Goal: Transaction & Acquisition: Purchase product/service

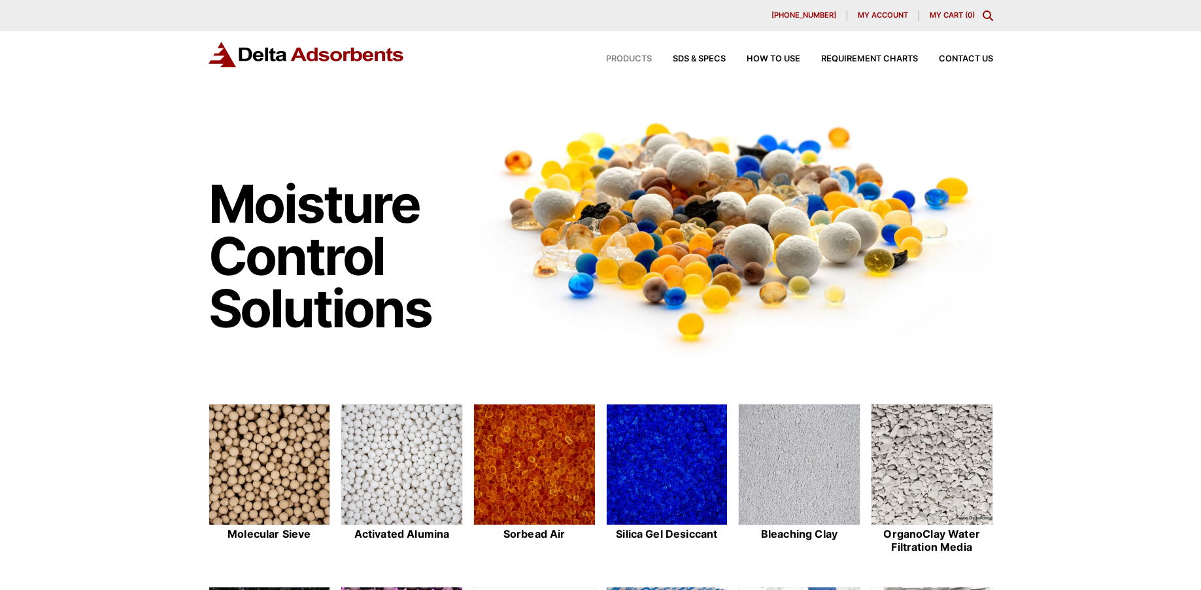
click at [625, 57] on span "Products" at bounding box center [629, 59] width 46 height 8
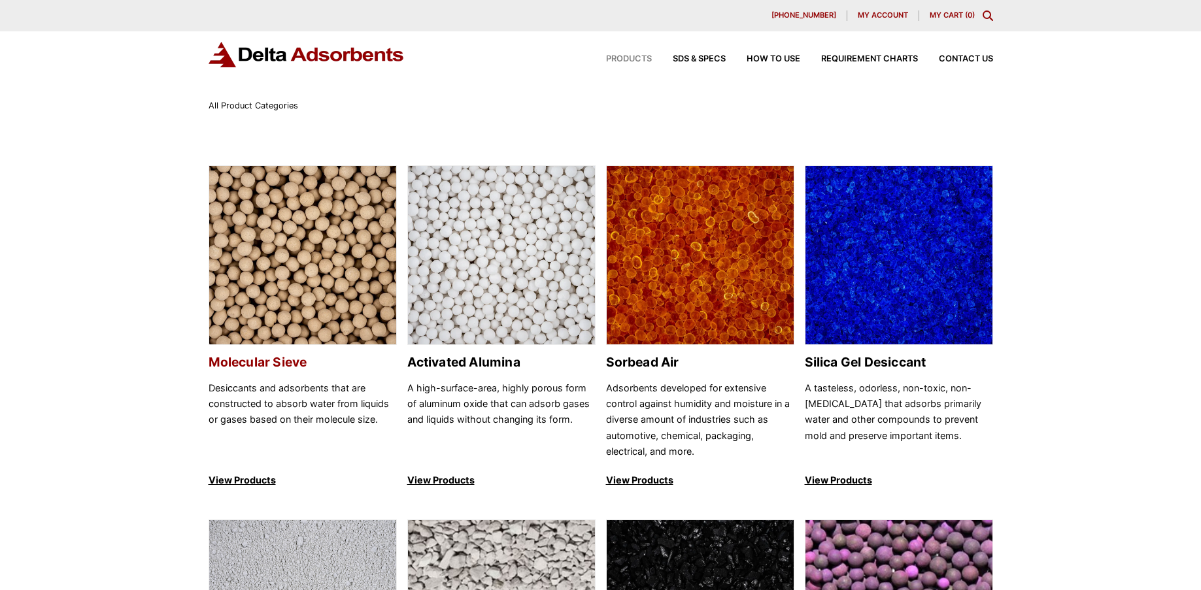
click at [269, 279] on img at bounding box center [302, 256] width 187 height 180
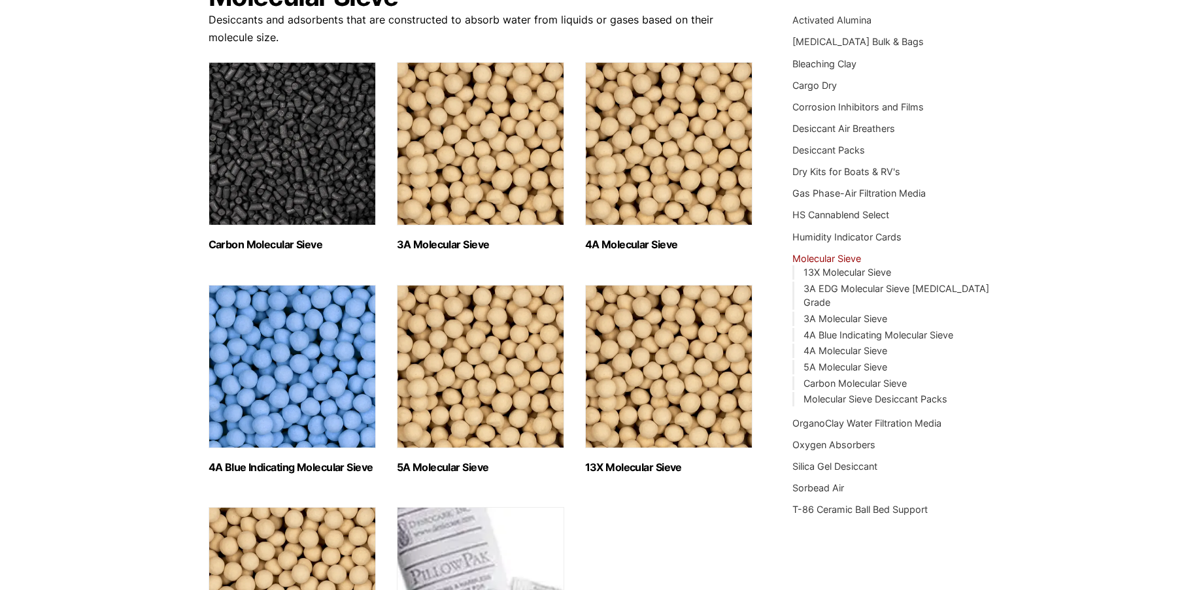
scroll to position [196, 0]
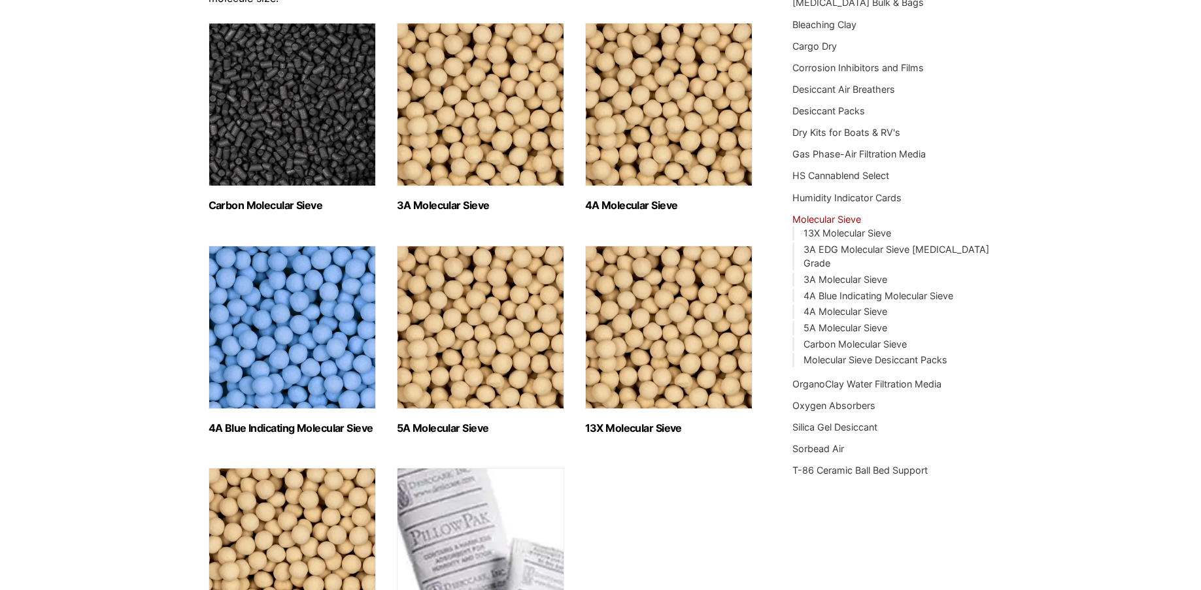
click at [620, 316] on img "Visit product category 13X Molecular Sieve" at bounding box center [668, 327] width 167 height 163
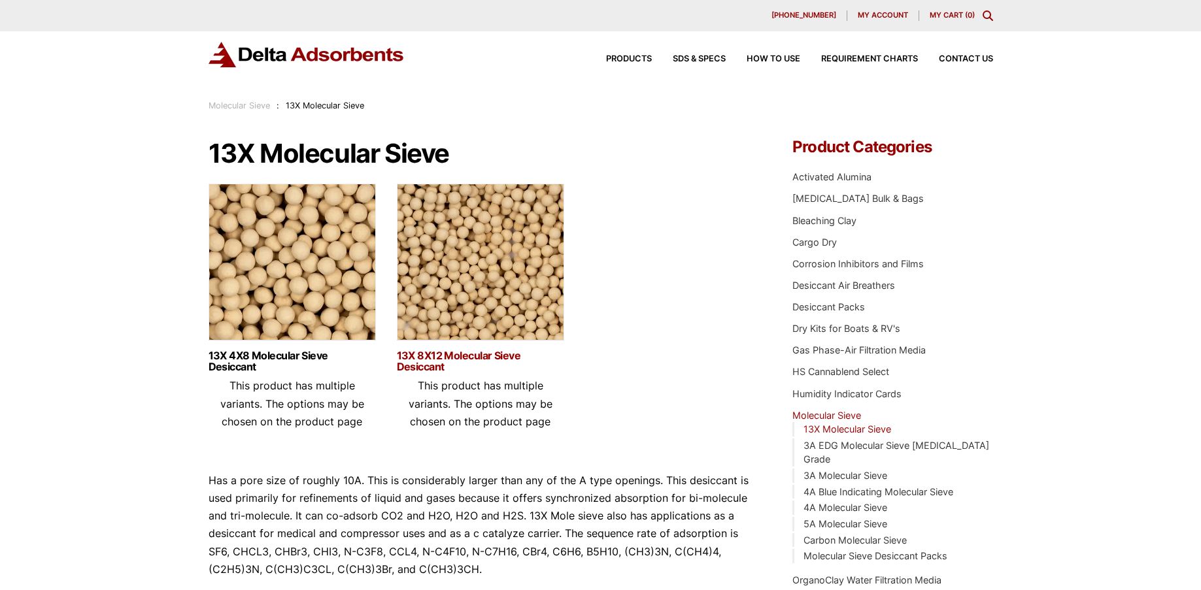
click at [433, 352] on link "13X 8X12 Molecular Sieve Desiccant" at bounding box center [480, 361] width 167 height 22
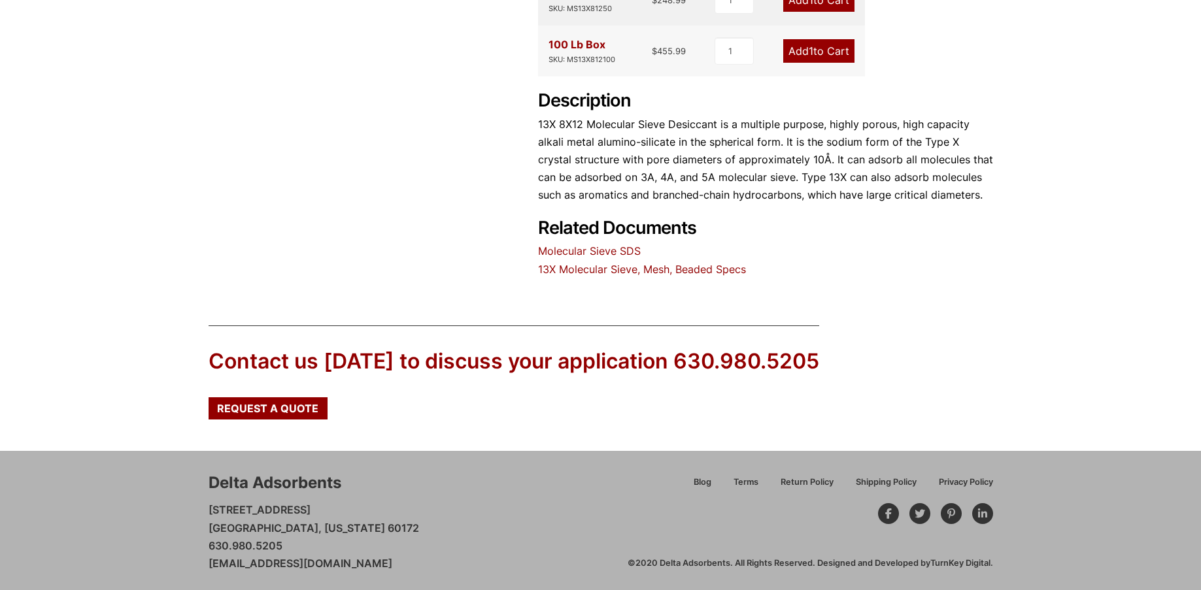
scroll to position [589, 0]
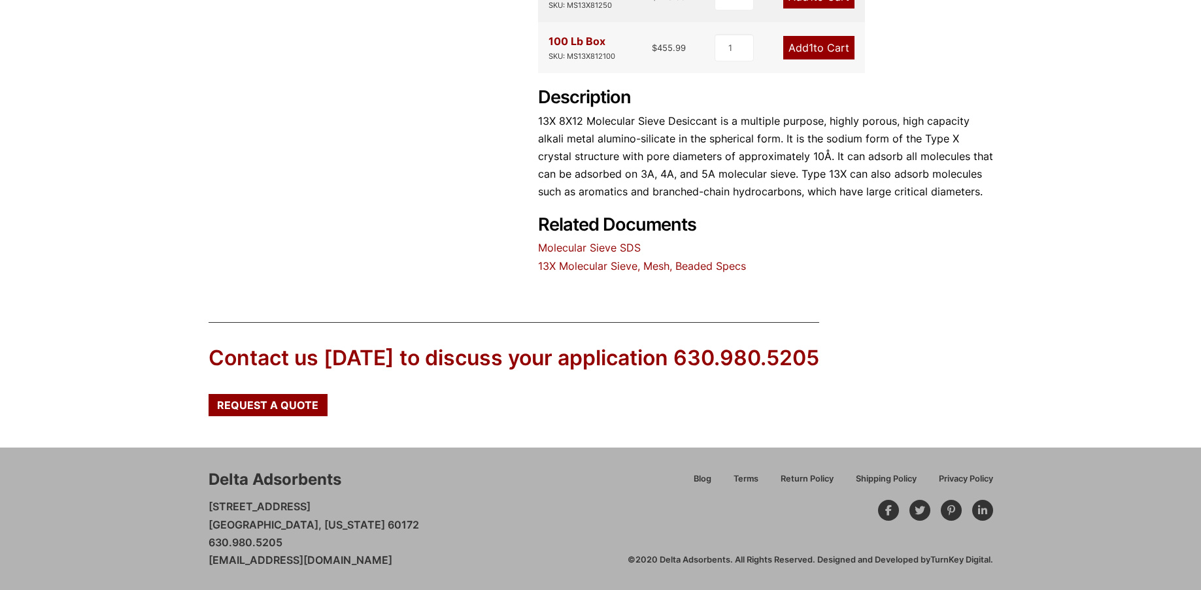
click at [563, 268] on link "13X Molecular Sieve, Mesh, Beaded Specs" at bounding box center [642, 266] width 208 height 13
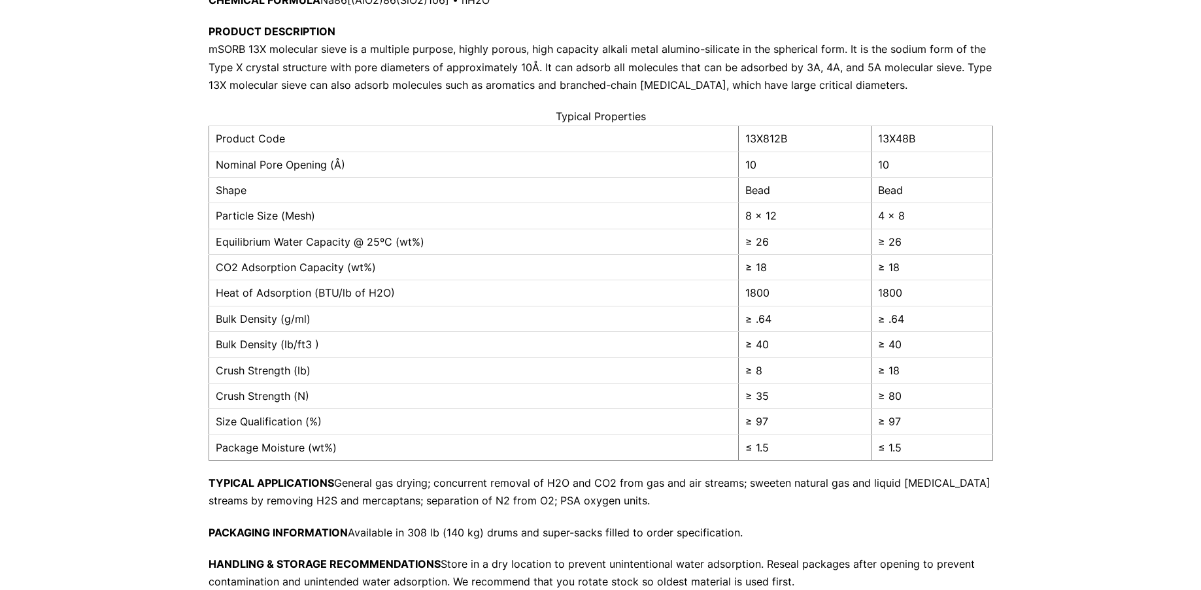
scroll to position [131, 0]
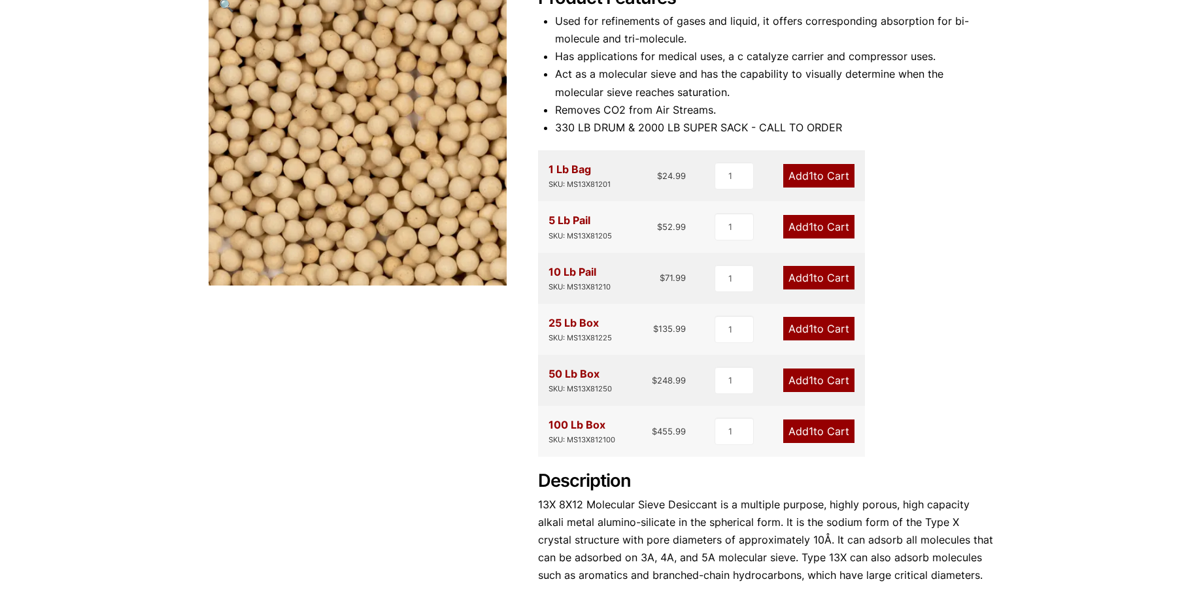
scroll to position [130, 0]
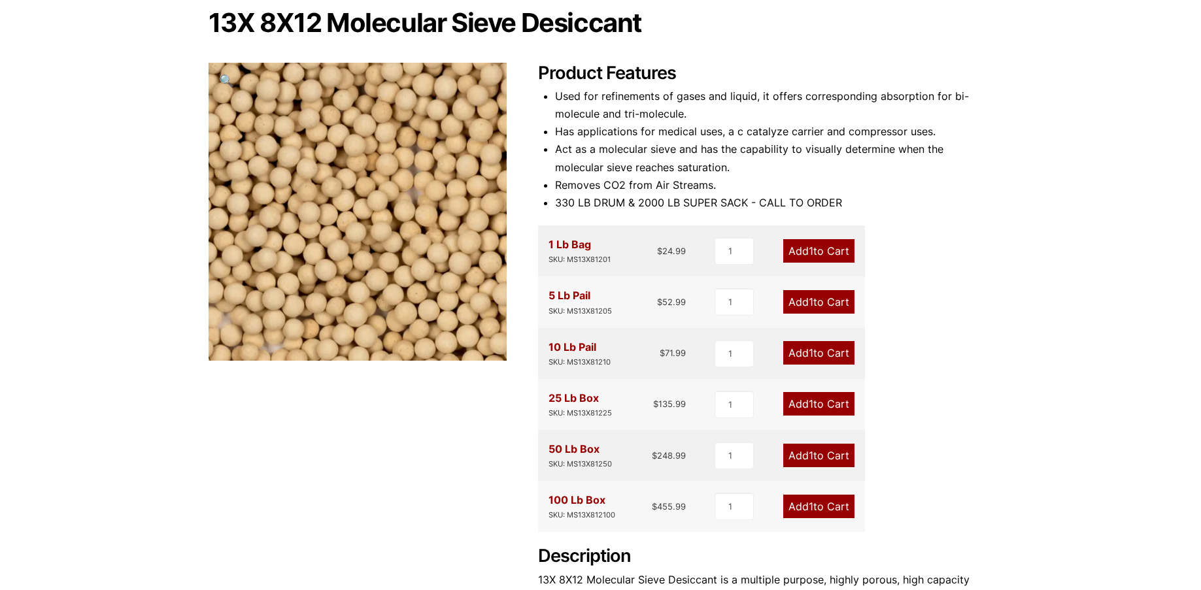
click at [276, 528] on div "13X 8X12 Molecular Sieve Desiccant 🔍 Product Features Used for refinements of g…" at bounding box center [601, 371] width 784 height 725
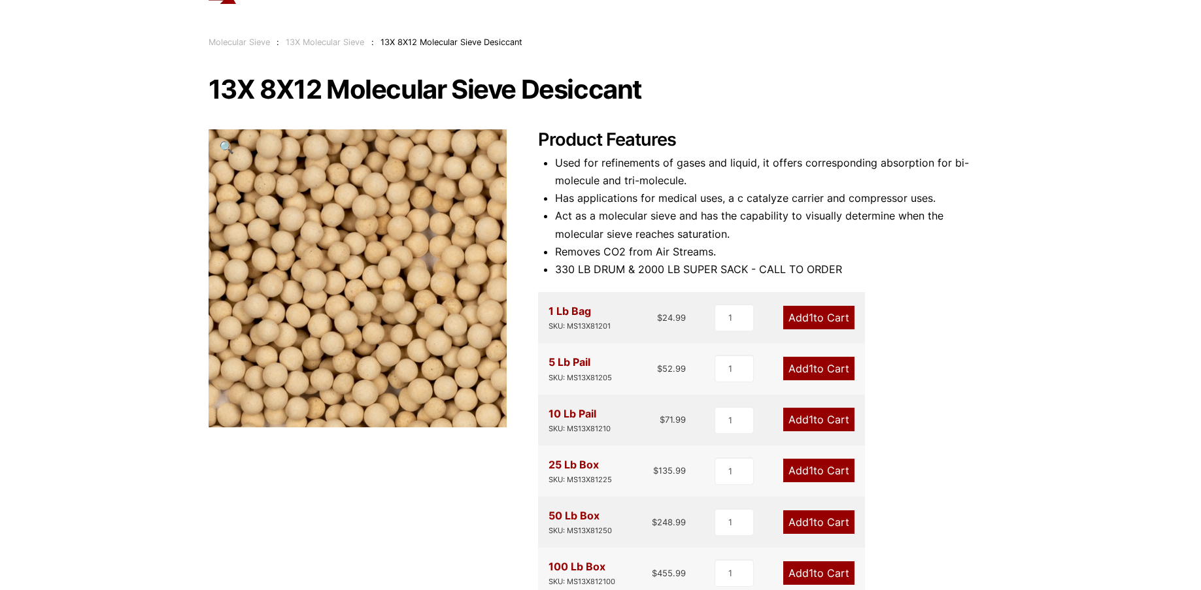
scroll to position [0, 0]
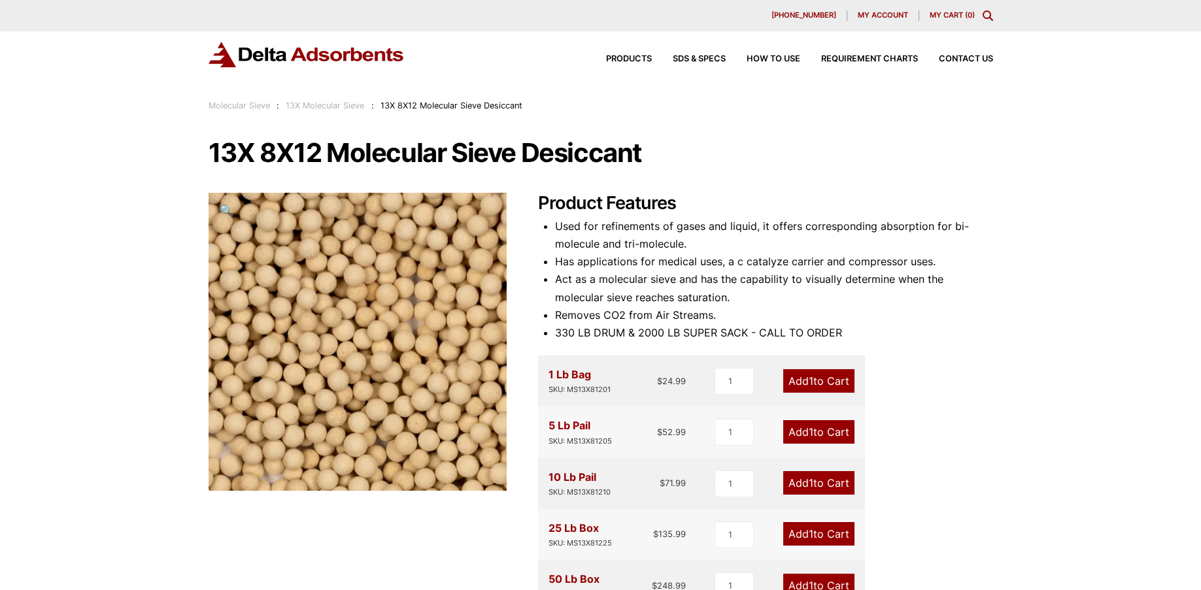
click at [862, 12] on span "My account" at bounding box center [883, 15] width 50 height 7
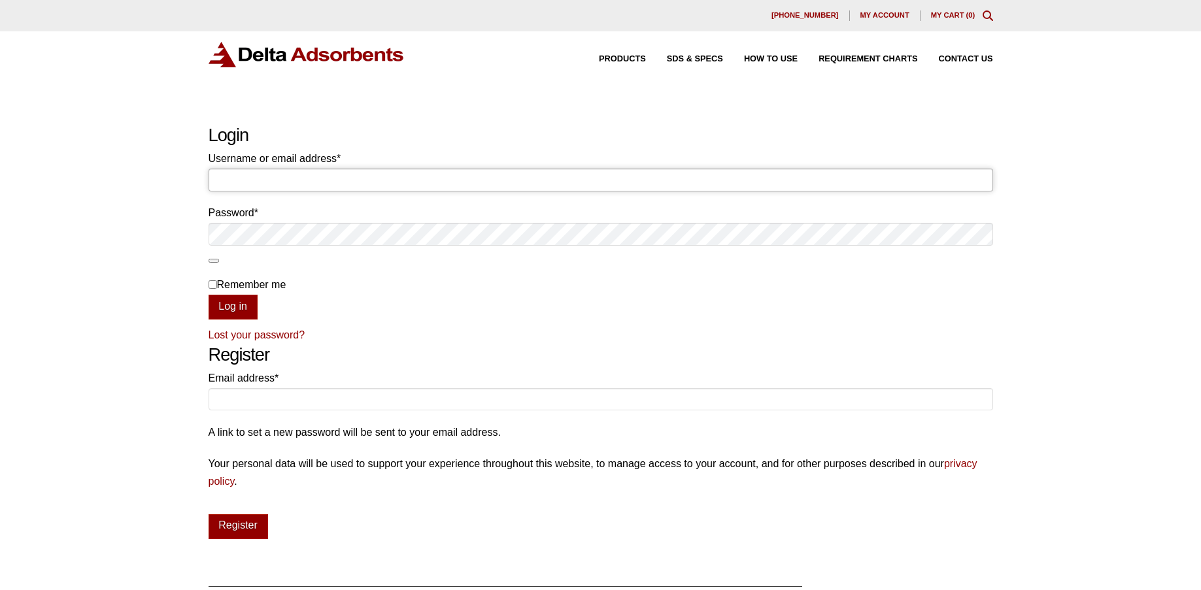
click at [288, 179] on input "Username or email address * Required" at bounding box center [601, 180] width 784 height 22
type input "fluoromed"
click at [243, 305] on button "Log in" at bounding box center [233, 307] width 49 height 25
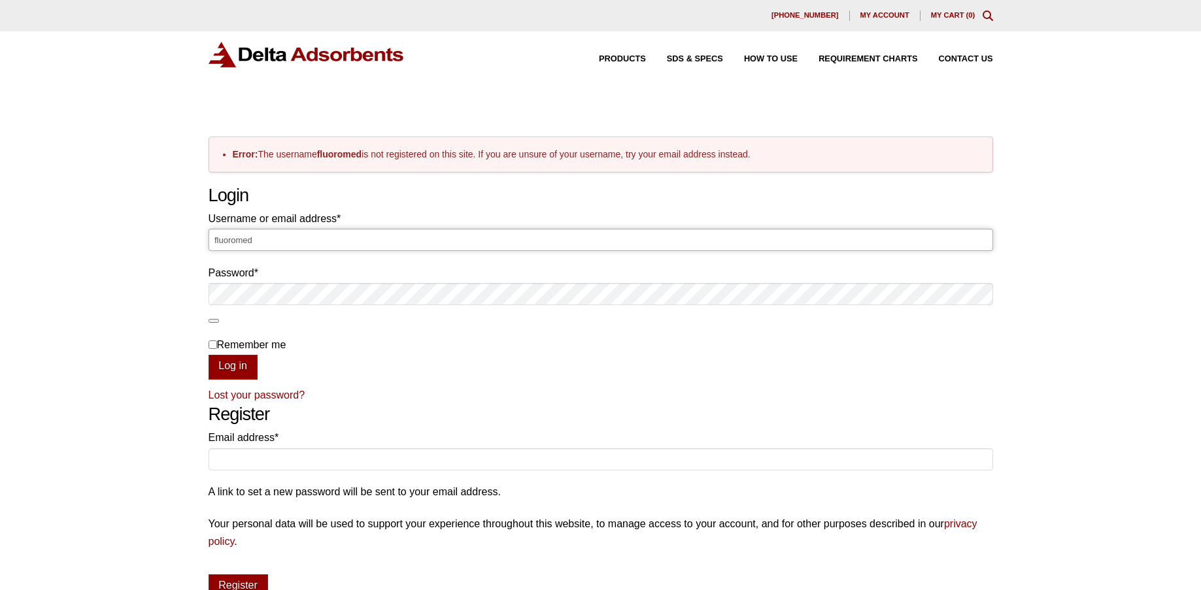
click at [212, 238] on input "fluoromed" at bounding box center [601, 240] width 784 height 22
click at [295, 246] on input "[PERSON_NAME]@fluoromed" at bounding box center [601, 240] width 784 height 22
type input "[PERSON_NAME][EMAIL_ADDRESS][DOMAIN_NAME]"
click at [235, 361] on button "Log in" at bounding box center [233, 367] width 49 height 25
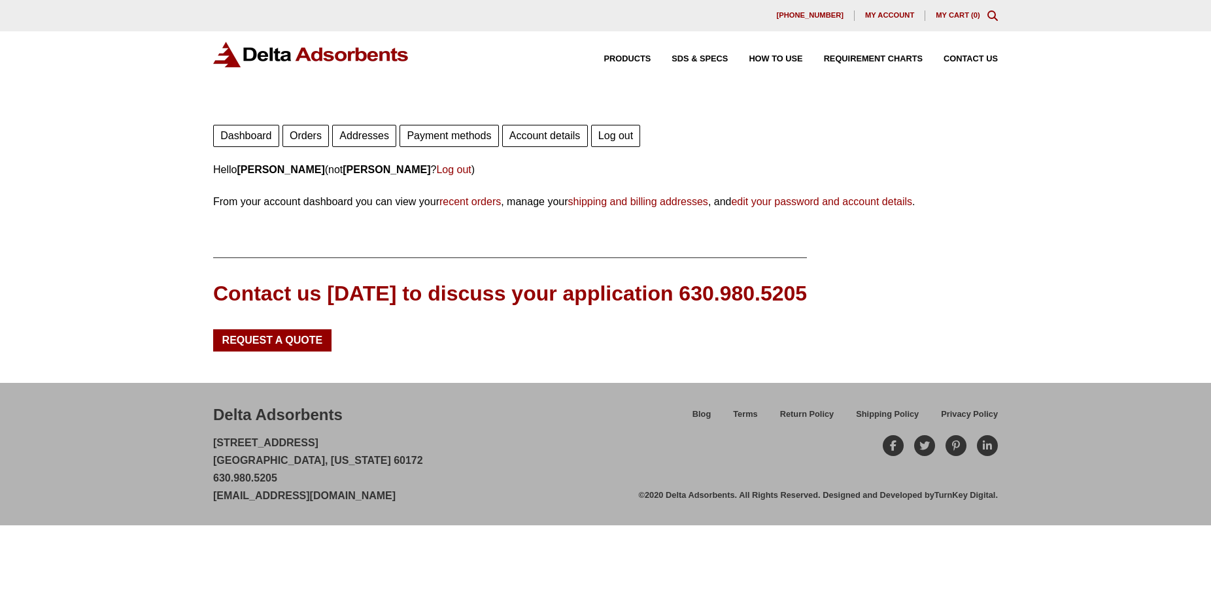
click at [300, 134] on link "Orders" at bounding box center [305, 136] width 46 height 22
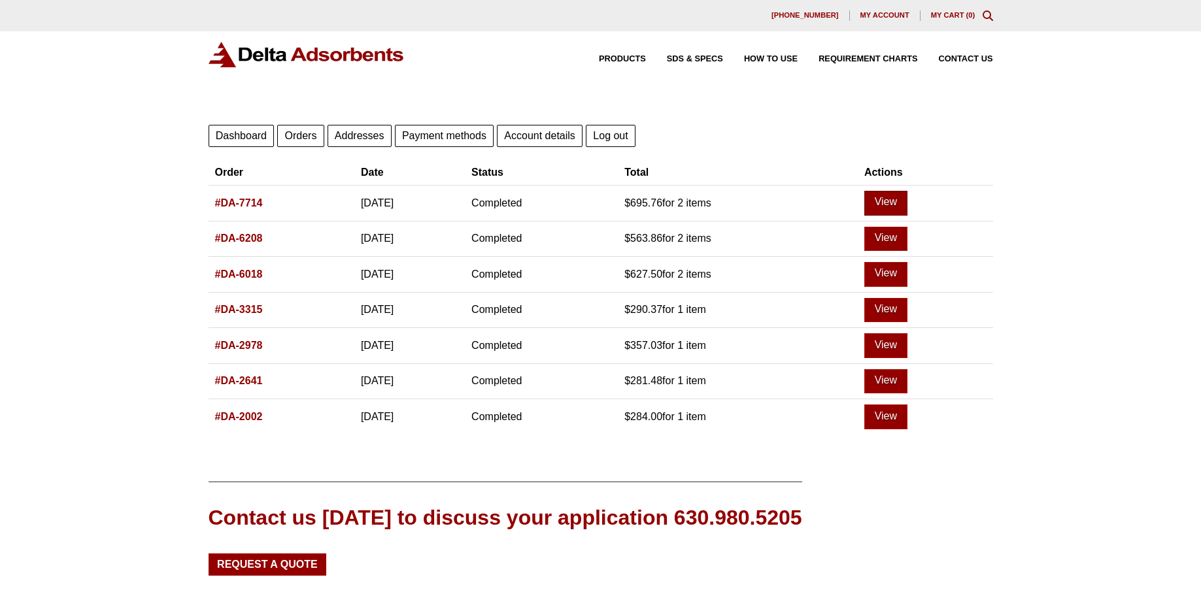
click at [899, 199] on link "View" at bounding box center [885, 203] width 43 height 25
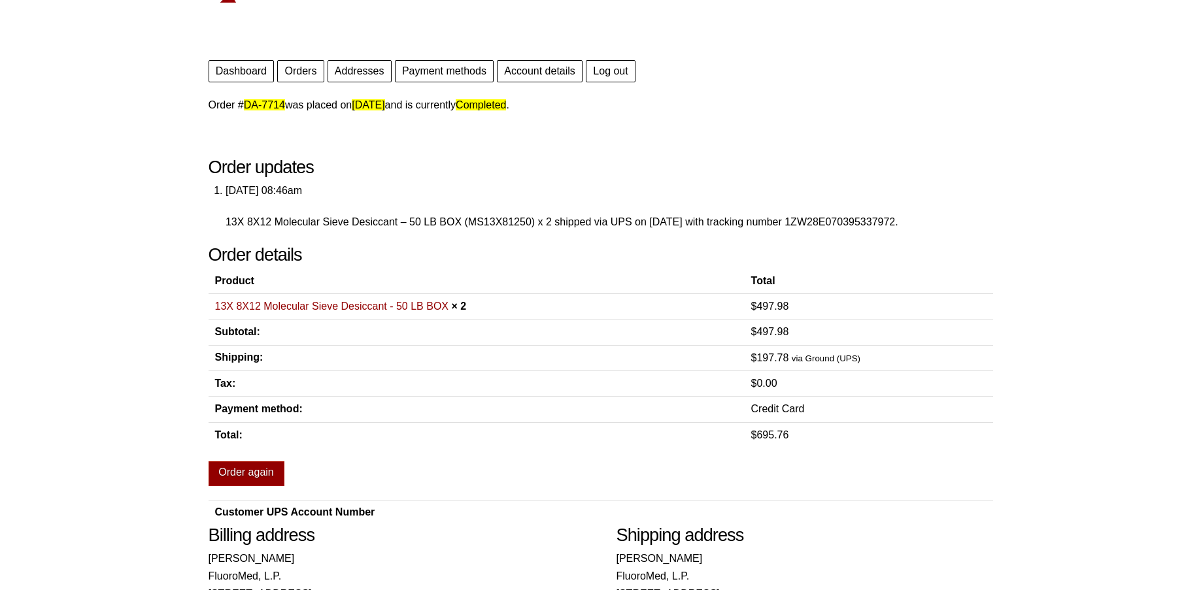
scroll to position [65, 0]
click at [254, 470] on link "Order again" at bounding box center [247, 473] width 76 height 25
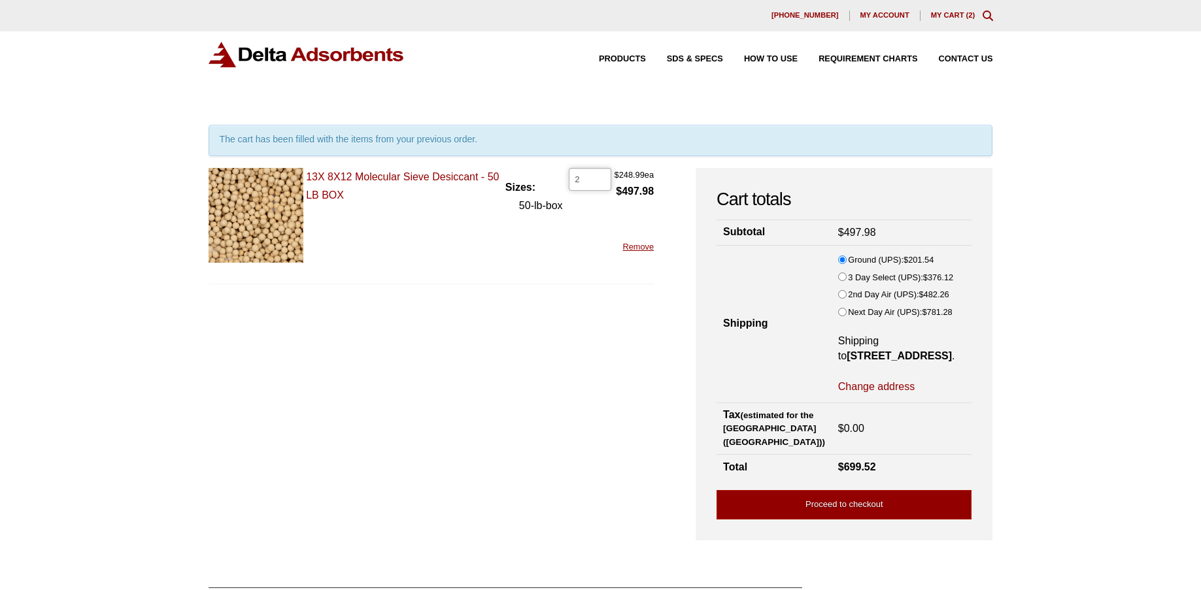
drag, startPoint x: 588, startPoint y: 178, endPoint x: 568, endPoint y: 179, distance: 20.3
click at [569, 179] on input "2" at bounding box center [590, 179] width 42 height 22
type input "4"
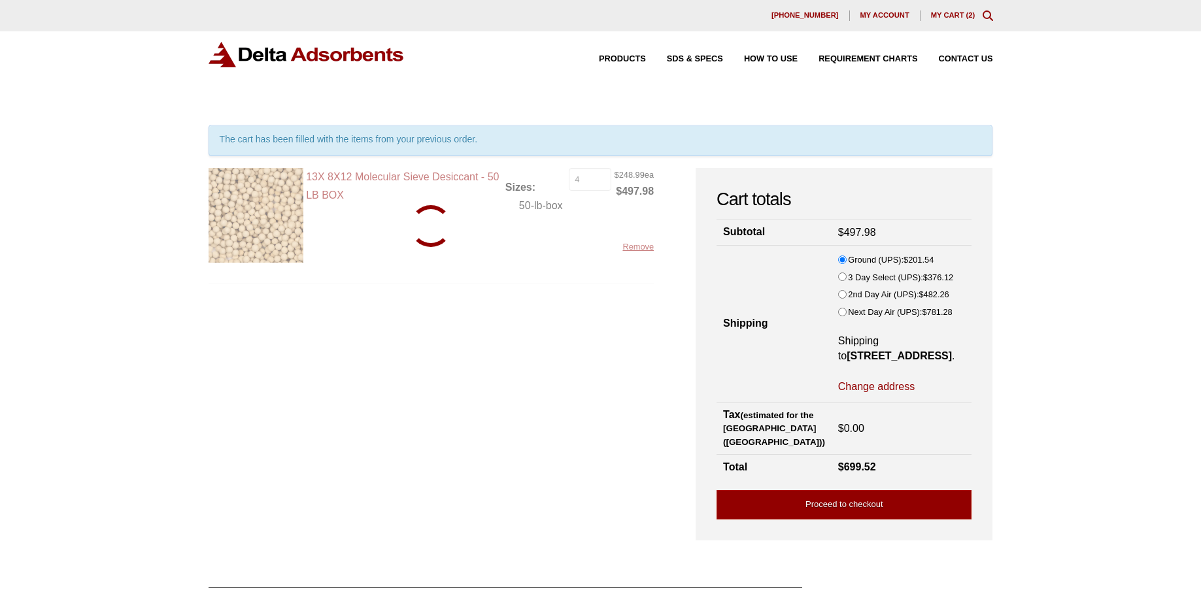
click at [506, 375] on form "13X 8X12 Molecular Sieve Desiccant - 50 LB BOX Sizes: 50-lb-box 13X 8X12 Molecu…" at bounding box center [432, 347] width 446 height 359
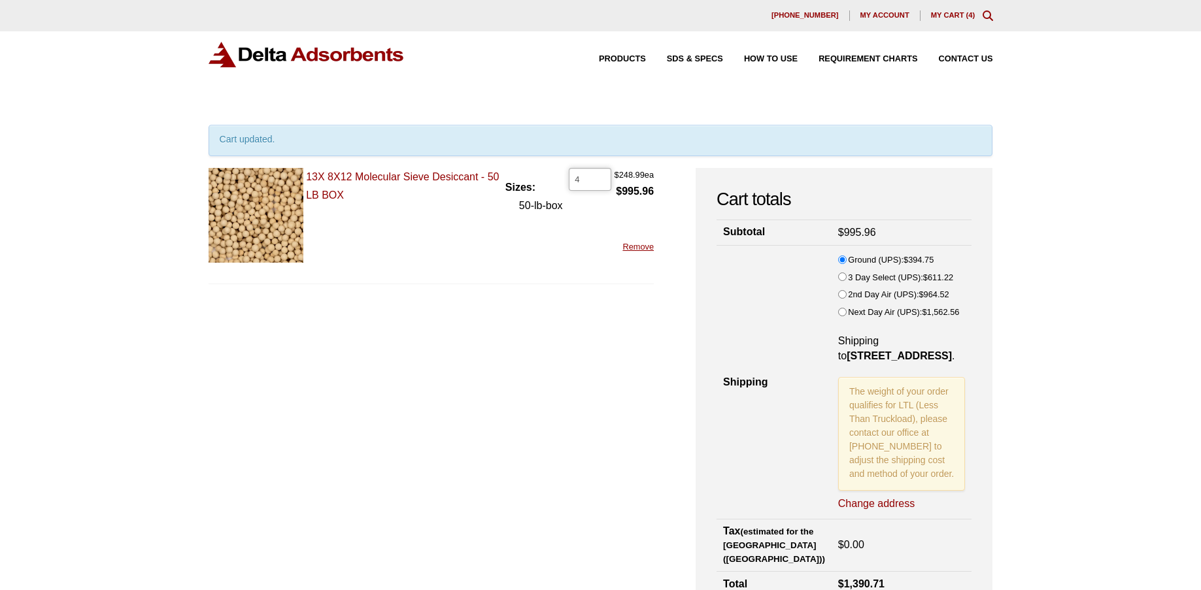
click at [573, 177] on input "4" at bounding box center [590, 179] width 42 height 22
type input "3"
drag, startPoint x: 586, startPoint y: 179, endPoint x: 567, endPoint y: 182, distance: 19.1
click at [569, 182] on input "3" at bounding box center [590, 179] width 42 height 22
type input "2"
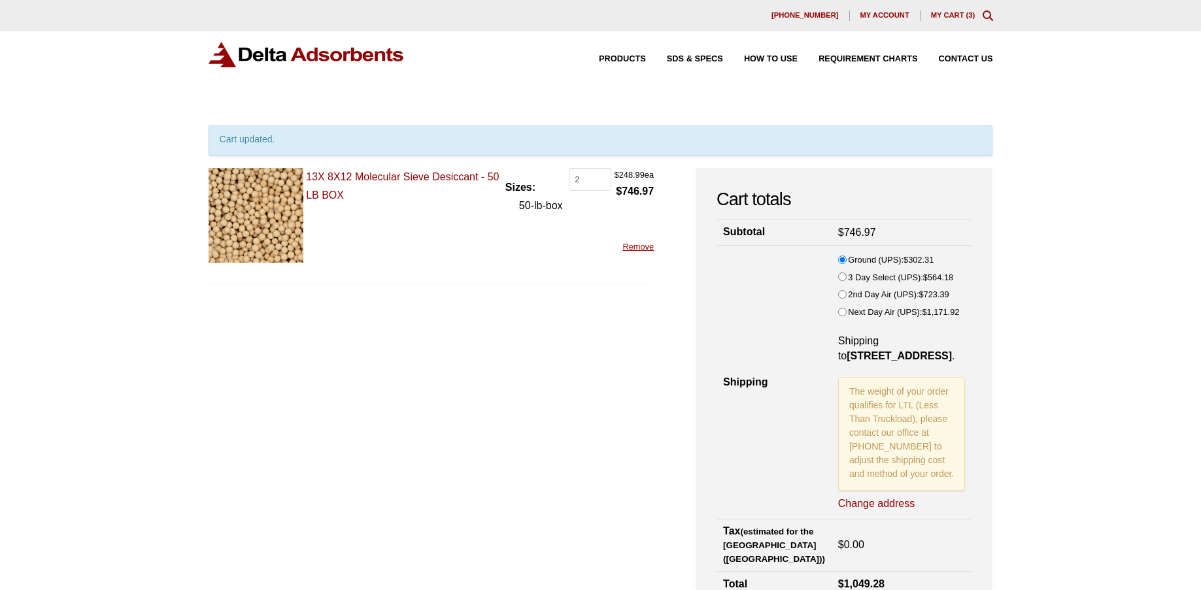
click at [522, 401] on form "13X 8X12 Molecular Sieve Desiccant - 50 LB BOX Sizes: 50-lb-box 13X 8X12 Molecu…" at bounding box center [432, 406] width 446 height 476
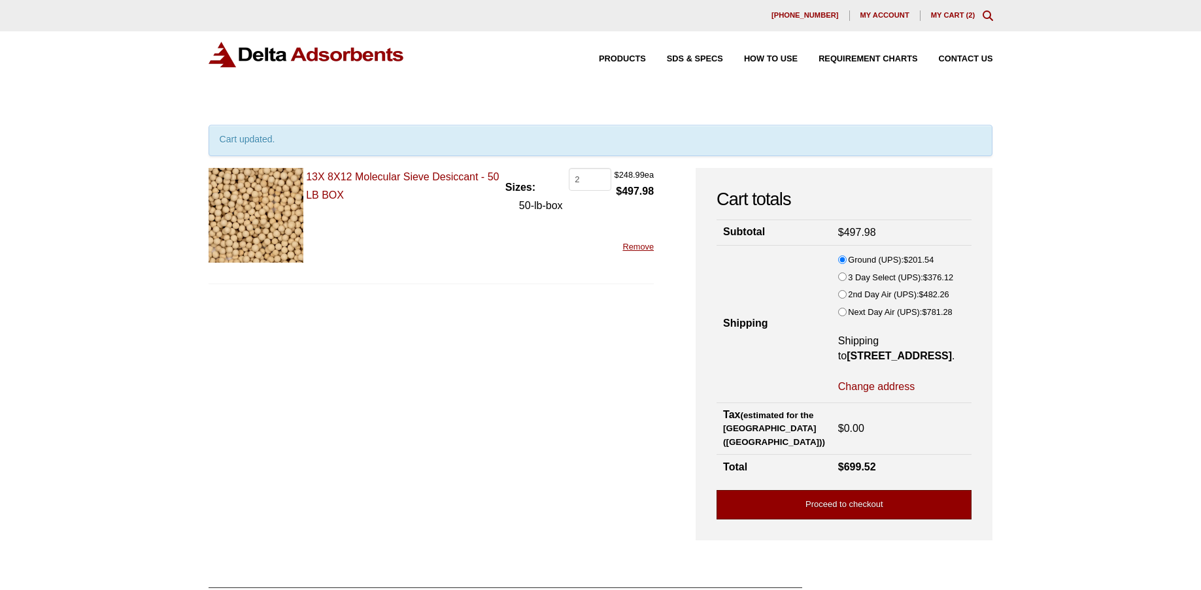
click at [828, 505] on link "Proceed to checkout" at bounding box center [843, 504] width 255 height 29
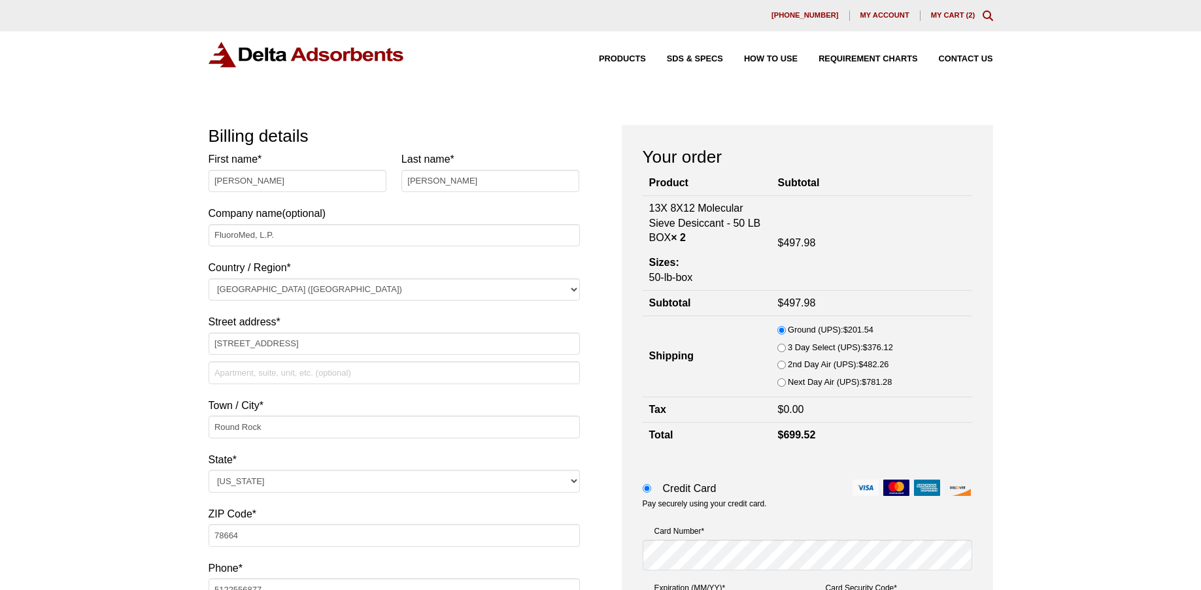
select select "[GEOGRAPHIC_DATA]"
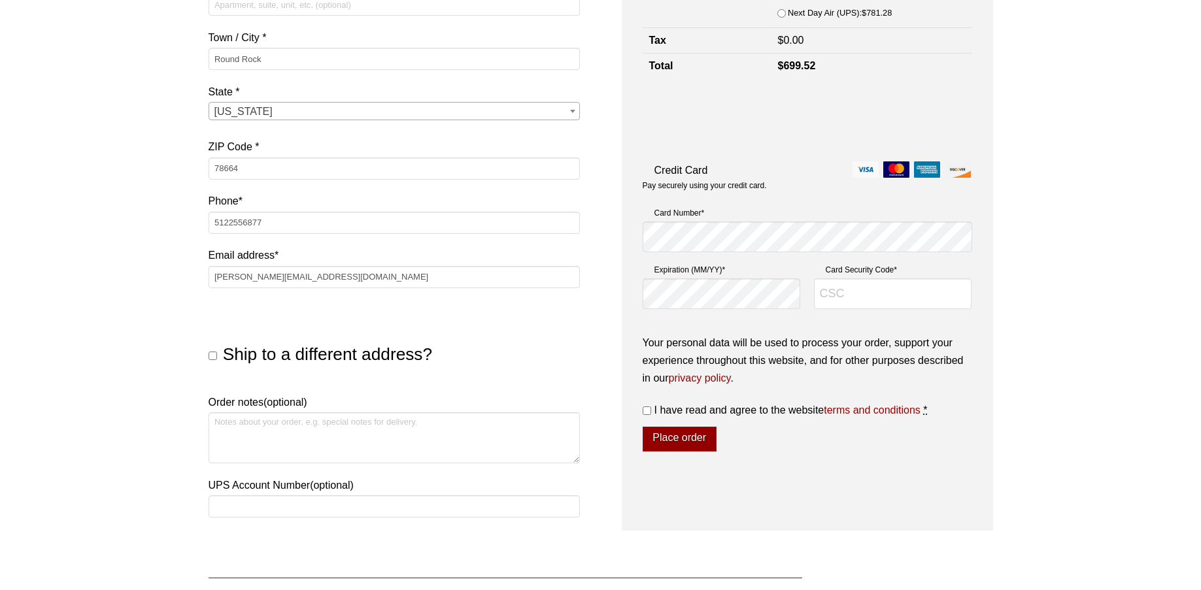
scroll to position [392, 0]
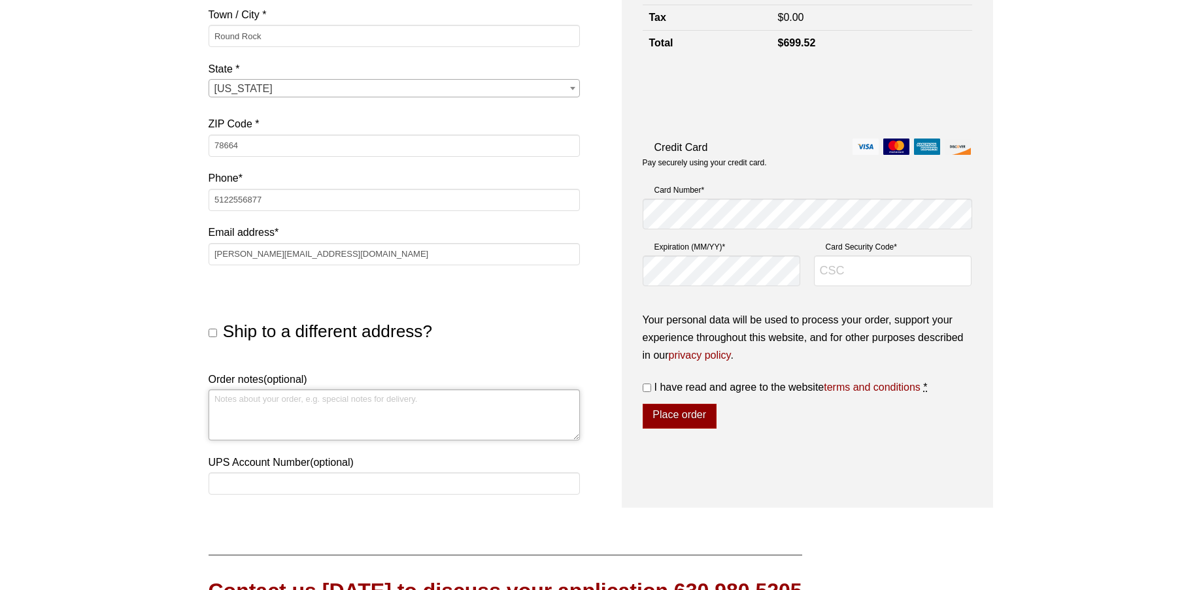
click at [211, 399] on textarea "Order notes (optional)" at bounding box center [394, 415] width 371 height 51
click at [236, 405] on textarea "Order notes (optional)" at bounding box center [394, 415] width 371 height 51
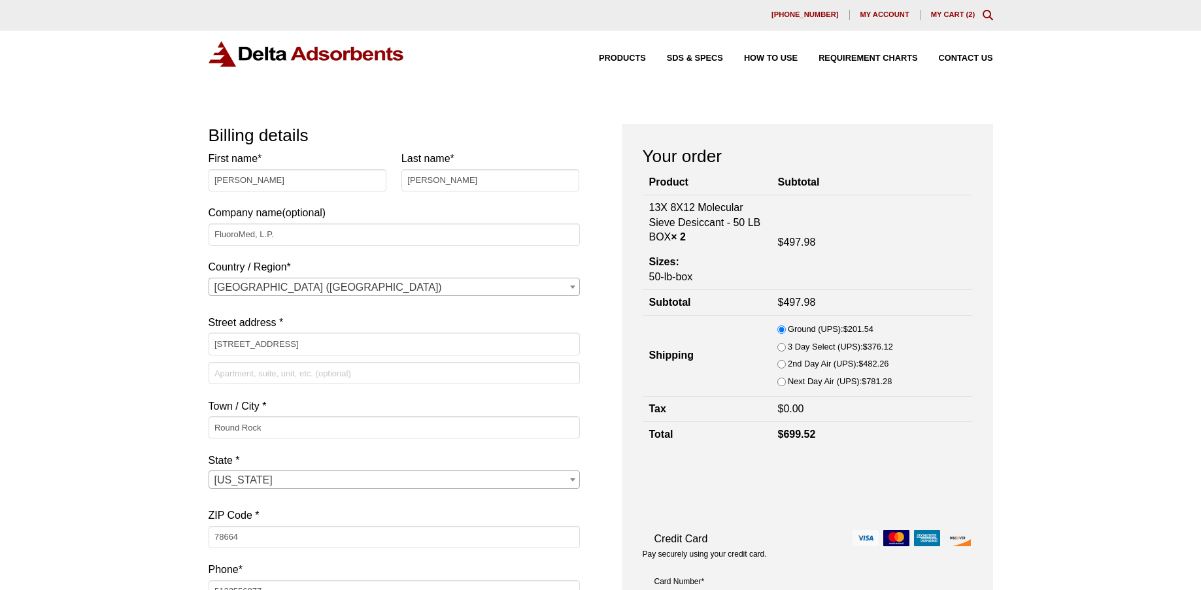
scroll to position [0, 0]
type textarea "Deliver to Dock # 1"
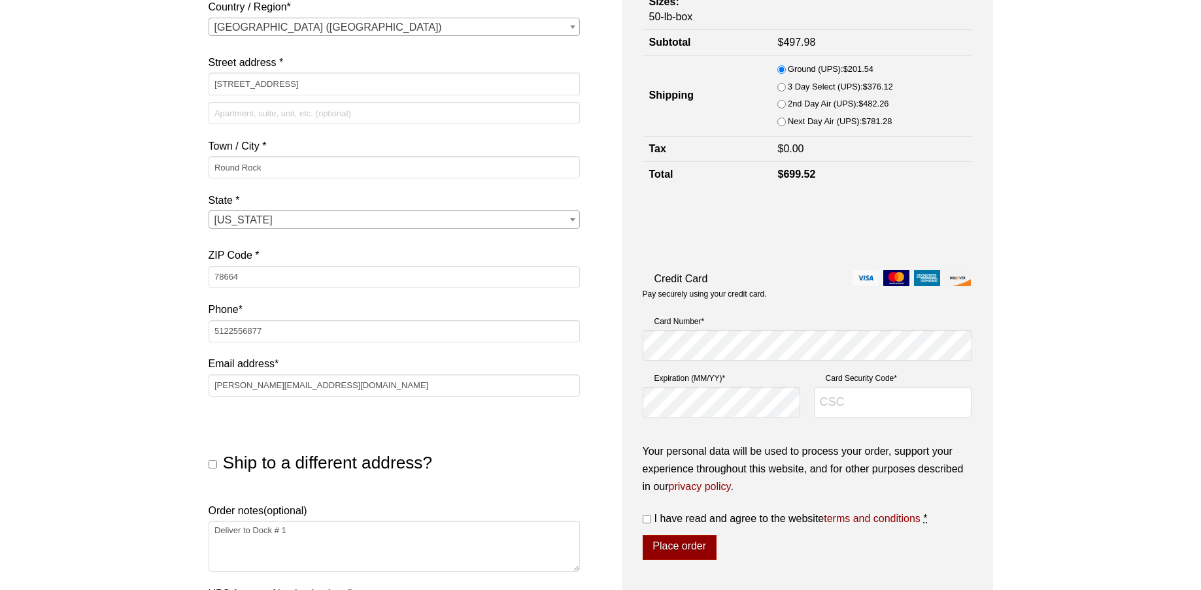
scroll to position [261, 0]
click at [964, 366] on p "Card Number *" at bounding box center [807, 340] width 329 height 52
click at [906, 393] on input "Card Security Code *" at bounding box center [893, 401] width 158 height 31
type input "7112"
click at [645, 519] on input "I have read and agree to the website terms and conditions *" at bounding box center [647, 518] width 8 height 8
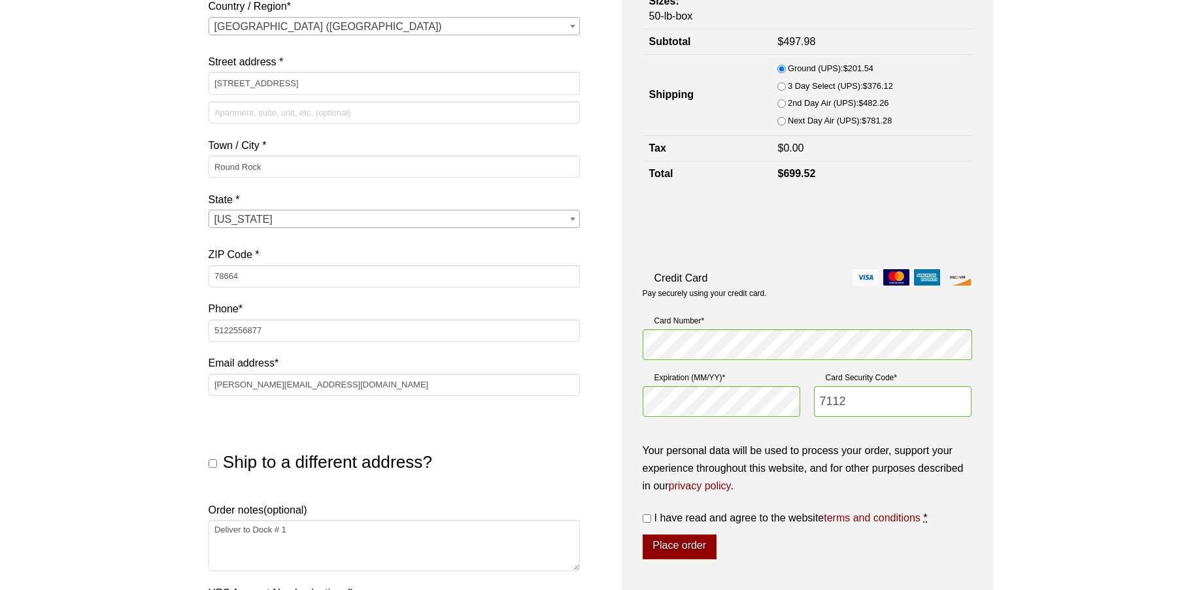
checkbox input "true"
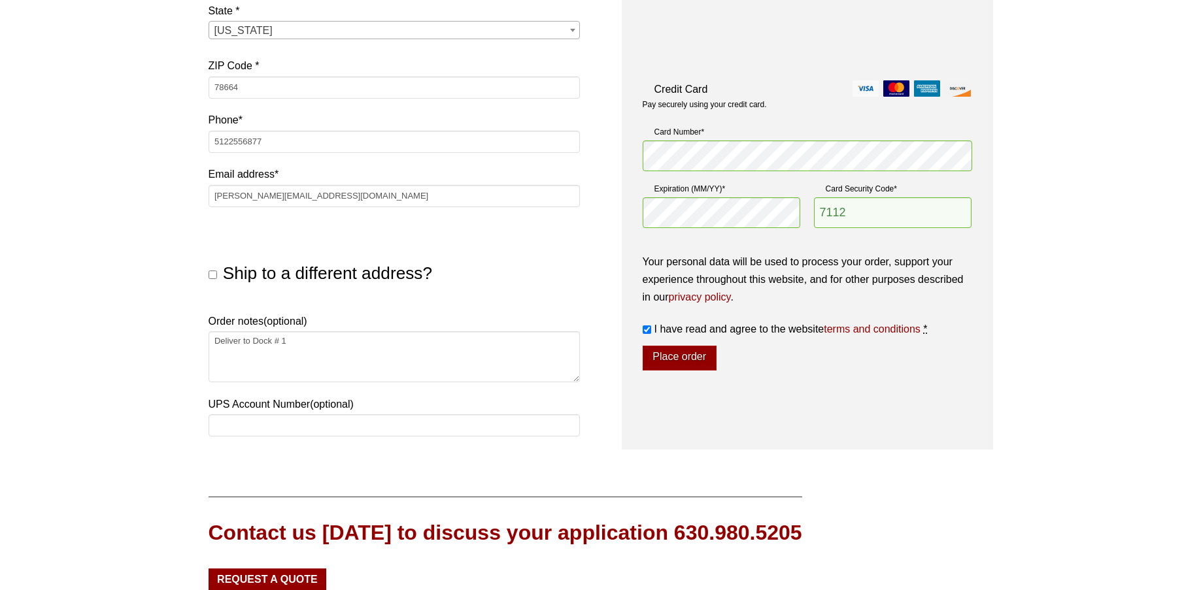
scroll to position [458, 0]
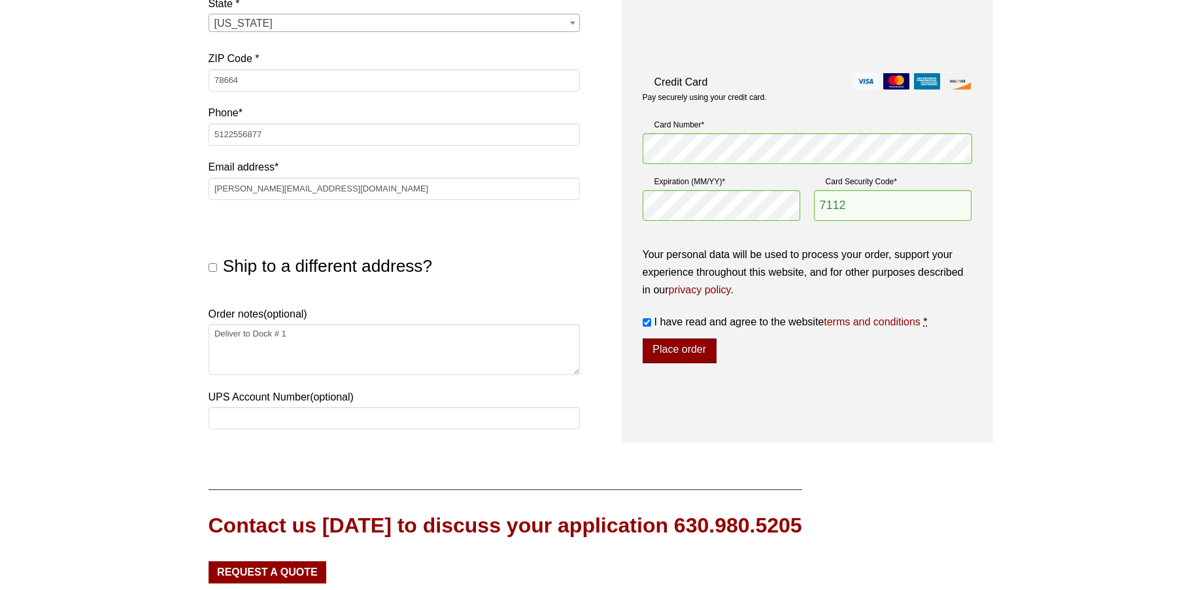
click at [673, 348] on button "Place order" at bounding box center [680, 351] width 74 height 25
